Goal: Task Accomplishment & Management: Manage account settings

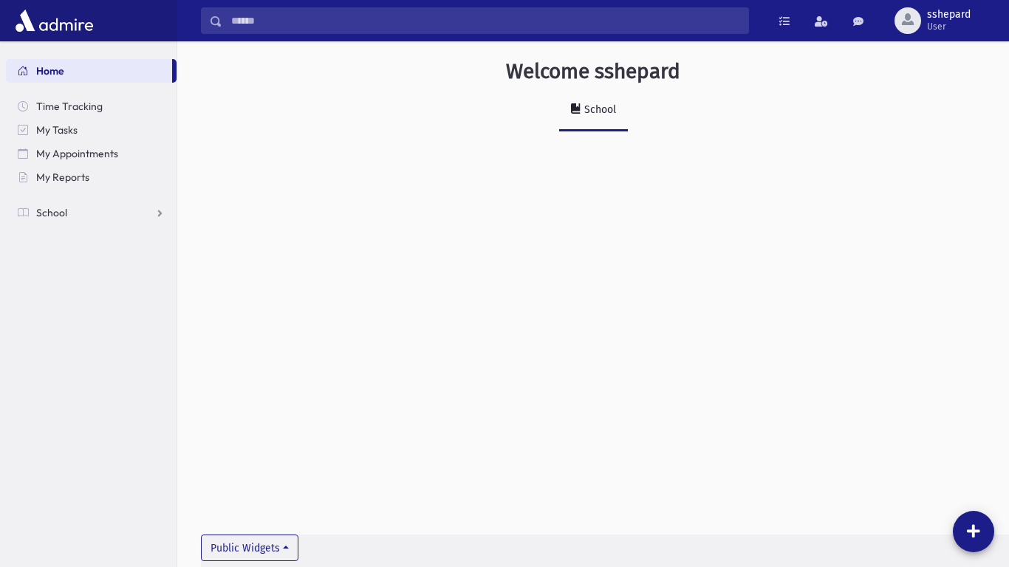
click at [97, 66] on link "Home" at bounding box center [89, 71] width 166 height 24
click at [125, 72] on link "Home" at bounding box center [89, 71] width 166 height 24
click at [982, 17] on span "sshepard User" at bounding box center [954, 21] width 67 height 24
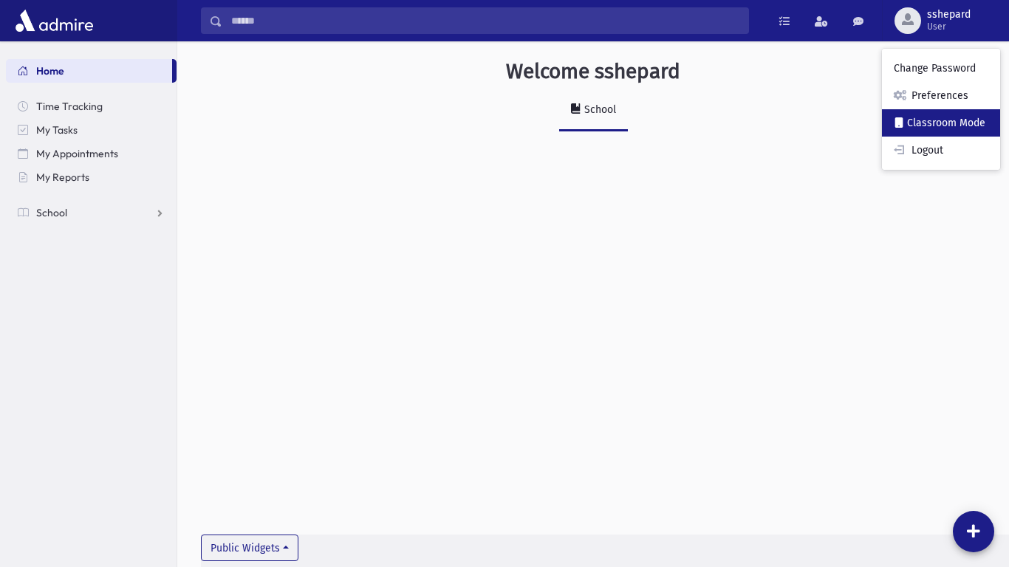
click at [998, 120] on link "Classroom Mode" at bounding box center [941, 122] width 118 height 27
